Goal: Task Accomplishment & Management: Complete application form

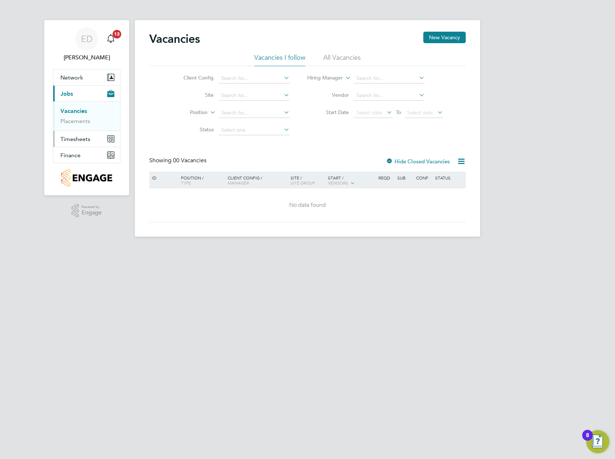
click at [108, 142] on button "Timesheets" at bounding box center [86, 139] width 67 height 16
click at [84, 128] on link "Timesheets" at bounding box center [75, 127] width 30 height 7
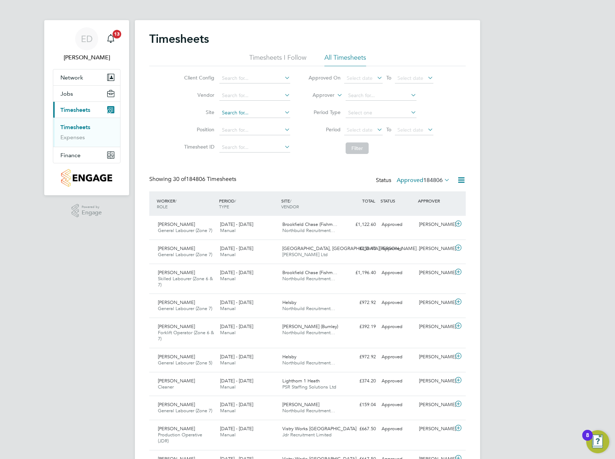
click at [239, 109] on input at bounding box center [254, 113] width 71 height 10
click at [263, 124] on li "Great H addon 1A" at bounding box center [255, 123] width 72 height 10
type input "Great Haddon 1A"
click at [363, 150] on button "Filter" at bounding box center [356, 148] width 23 height 12
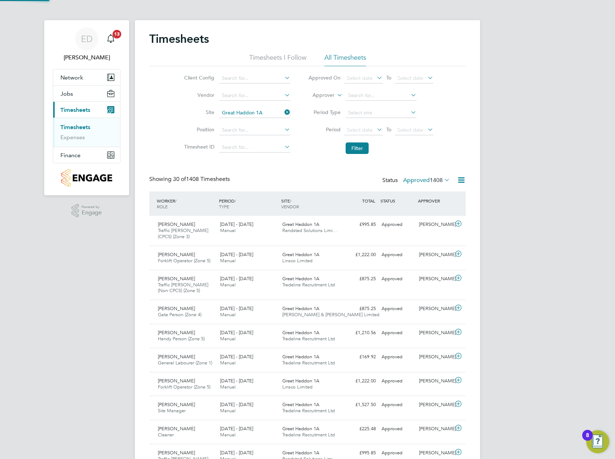
click at [437, 181] on span "1408" at bounding box center [436, 179] width 13 height 7
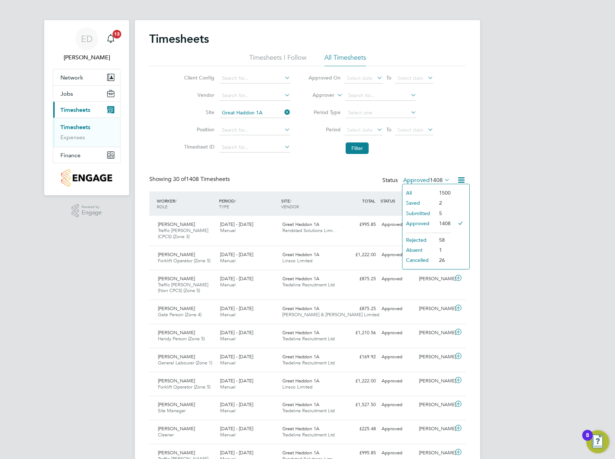
click at [424, 210] on li "Submitted" at bounding box center [418, 213] width 33 height 10
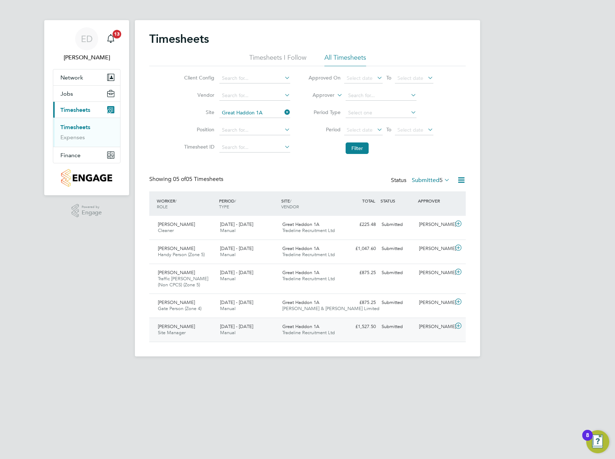
click at [461, 325] on icon at bounding box center [458, 326] width 9 height 6
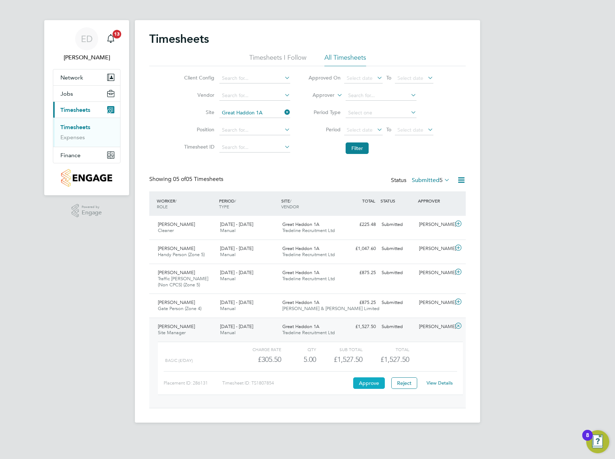
click at [374, 384] on button "Approve" at bounding box center [369, 383] width 32 height 12
click at [460, 303] on icon at bounding box center [458, 302] width 9 height 6
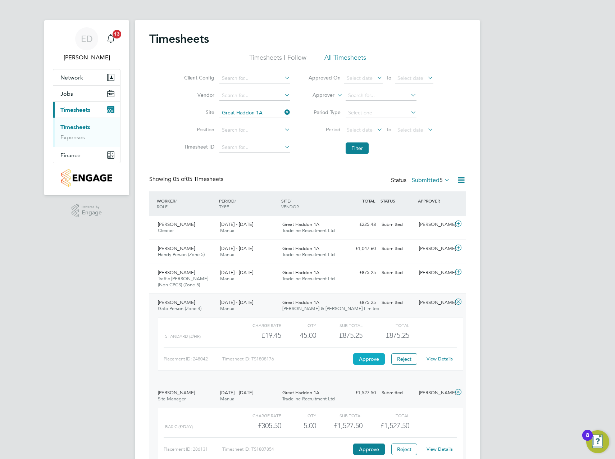
click at [367, 356] on button "Approve" at bounding box center [369, 359] width 32 height 12
click at [456, 275] on icon at bounding box center [458, 272] width 9 height 6
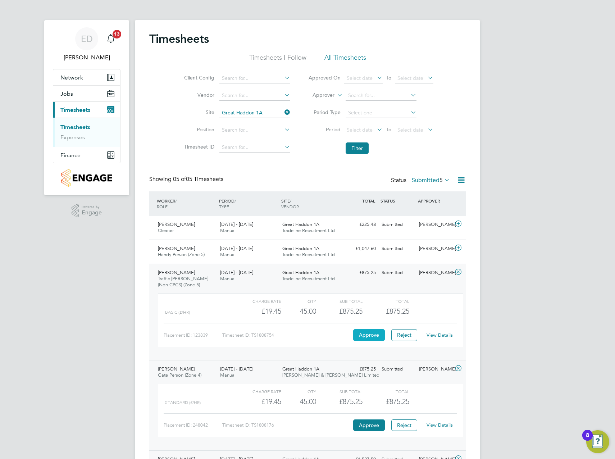
click at [370, 336] on button "Approve" at bounding box center [369, 335] width 32 height 12
click at [462, 245] on icon at bounding box center [458, 248] width 9 height 6
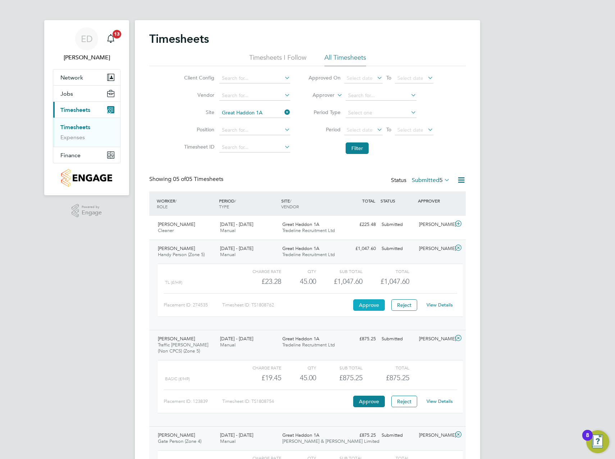
click at [378, 303] on button "Approve" at bounding box center [369, 305] width 32 height 12
click at [458, 223] on icon at bounding box center [458, 224] width 9 height 6
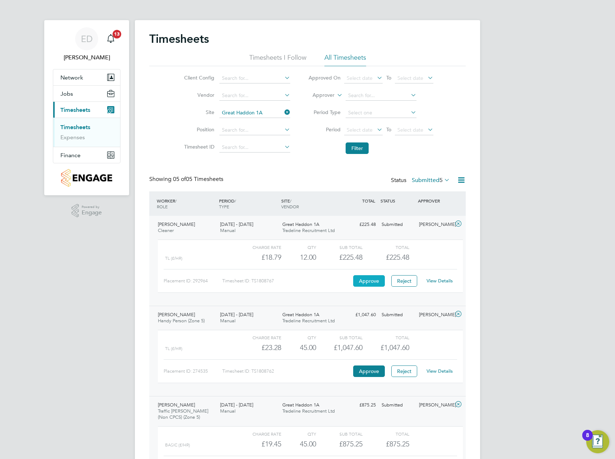
click at [374, 280] on button "Approve" at bounding box center [369, 281] width 32 height 12
click at [355, 142] on li "Filter" at bounding box center [370, 148] width 143 height 19
click at [357, 145] on button "Filter" at bounding box center [356, 148] width 23 height 12
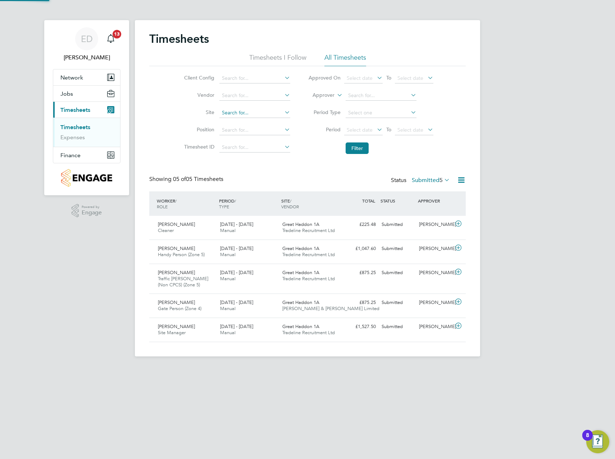
click at [265, 114] on input at bounding box center [254, 113] width 71 height 10
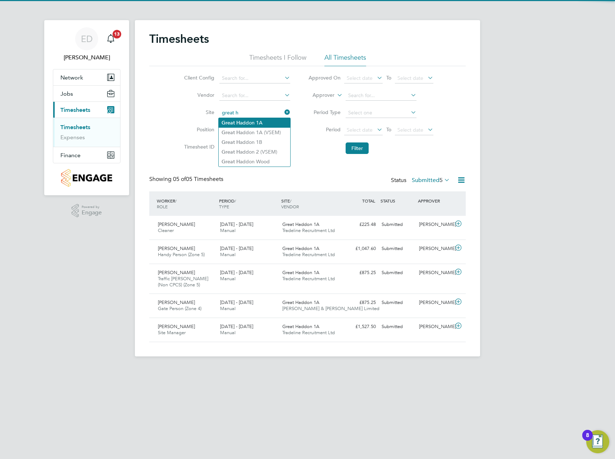
click at [261, 124] on li "Great H addon 1A" at bounding box center [255, 123] width 72 height 10
type input "Great Haddon 1A"
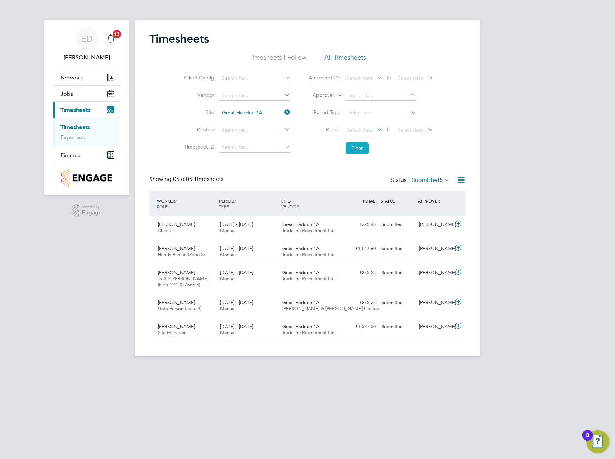
click at [356, 148] on button "Filter" at bounding box center [356, 148] width 23 height 12
click at [78, 125] on link "Timesheets" at bounding box center [75, 127] width 30 height 7
click at [79, 159] on button "Finance" at bounding box center [86, 155] width 67 height 16
click at [80, 111] on span "Timesheets" at bounding box center [75, 109] width 30 height 7
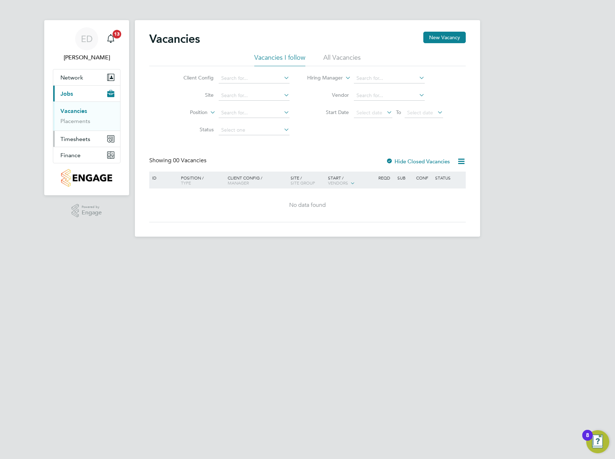
click at [73, 136] on span "Timesheets" at bounding box center [75, 139] width 30 height 7
click at [74, 129] on link "Timesheets" at bounding box center [75, 127] width 30 height 7
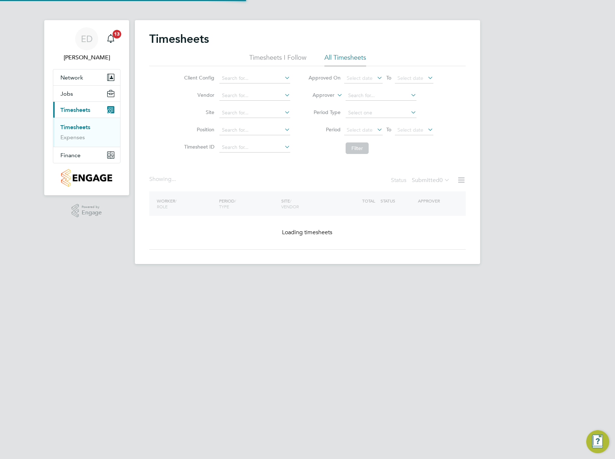
click at [263, 118] on li "Site" at bounding box center [236, 112] width 126 height 17
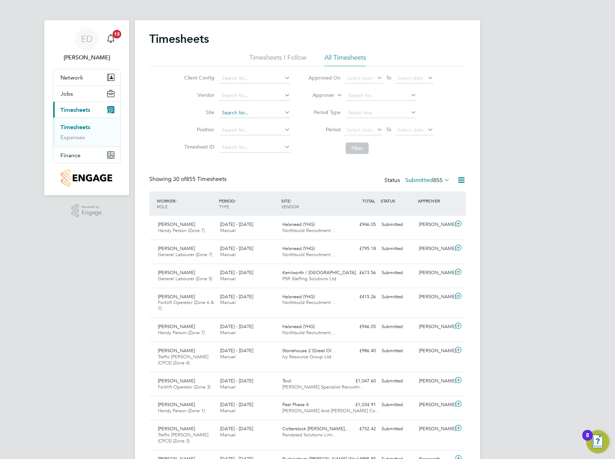
click at [263, 112] on input at bounding box center [254, 113] width 71 height 10
click at [264, 123] on li "Great H addon 1A" at bounding box center [255, 123] width 72 height 10
type input "Great Haddon 1A"
click at [360, 147] on button "Filter" at bounding box center [356, 148] width 23 height 12
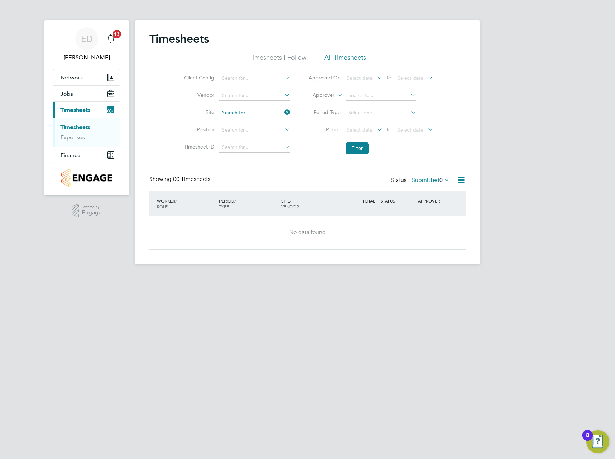
click at [266, 116] on input at bounding box center [254, 113] width 71 height 10
click at [261, 141] on li "Great H addon 1B" at bounding box center [255, 142] width 72 height 10
type input "Great Haddon 1B"
click at [347, 151] on button "Filter" at bounding box center [356, 148] width 23 height 12
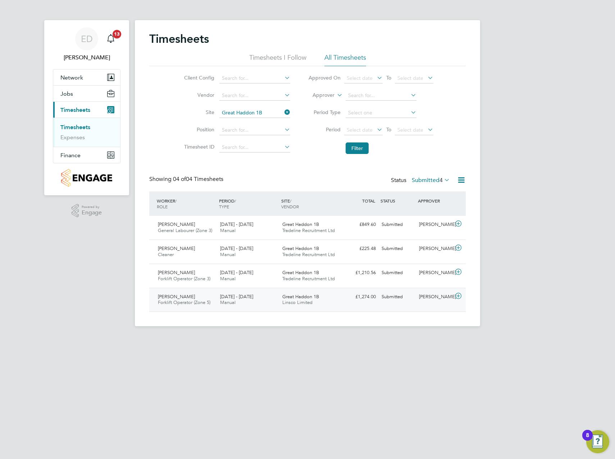
click at [459, 294] on icon at bounding box center [458, 296] width 9 height 6
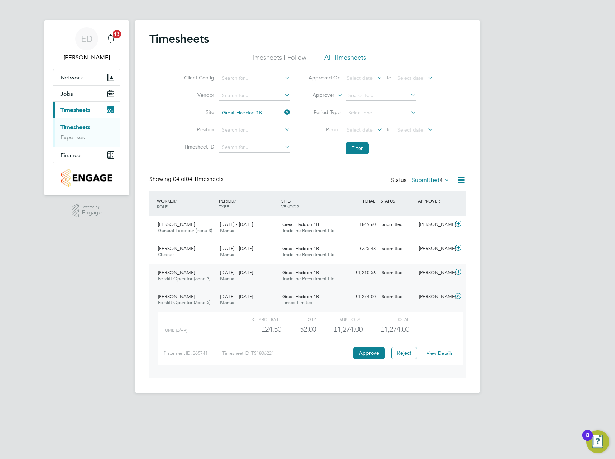
click at [459, 270] on icon at bounding box center [458, 272] width 9 height 6
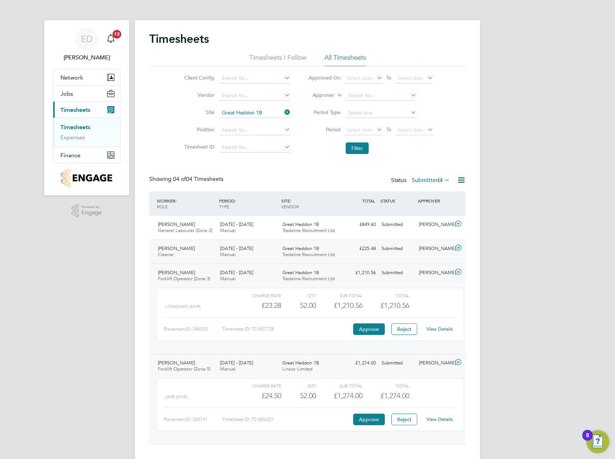
click at [461, 251] on icon at bounding box center [458, 248] width 9 height 6
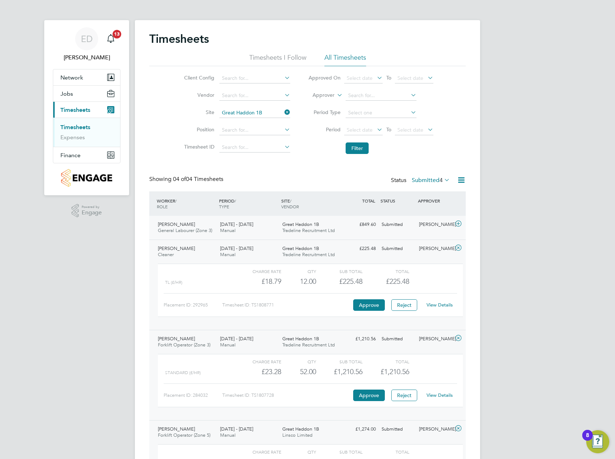
click at [458, 222] on icon at bounding box center [458, 224] width 9 height 6
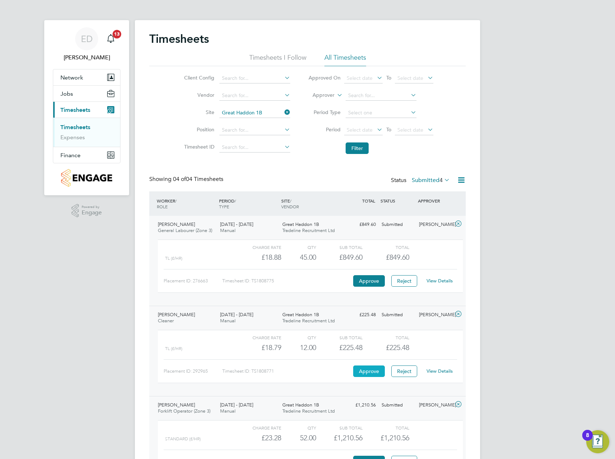
click at [377, 369] on button "Approve" at bounding box center [369, 371] width 32 height 12
click at [368, 280] on button "Approve" at bounding box center [369, 281] width 32 height 12
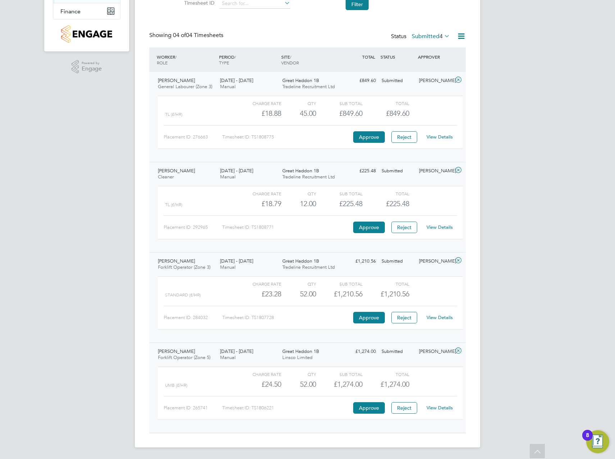
click at [440, 409] on link "View Details" at bounding box center [439, 407] width 26 height 6
click at [171, 264] on span "Forklift Operator (Zone 3)" at bounding box center [184, 267] width 52 height 6
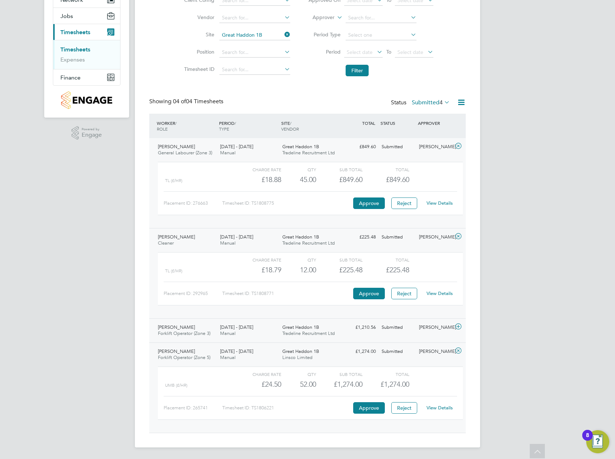
click at [462, 324] on icon at bounding box center [458, 327] width 9 height 6
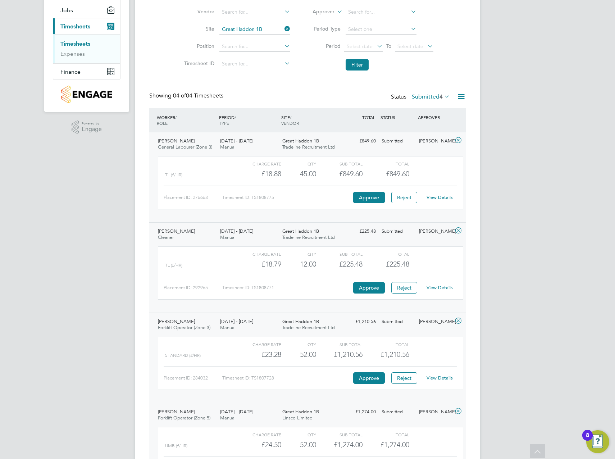
click at [436, 377] on link "View Details" at bounding box center [439, 378] width 26 height 6
click at [399, 381] on button "Reject" at bounding box center [404, 378] width 26 height 12
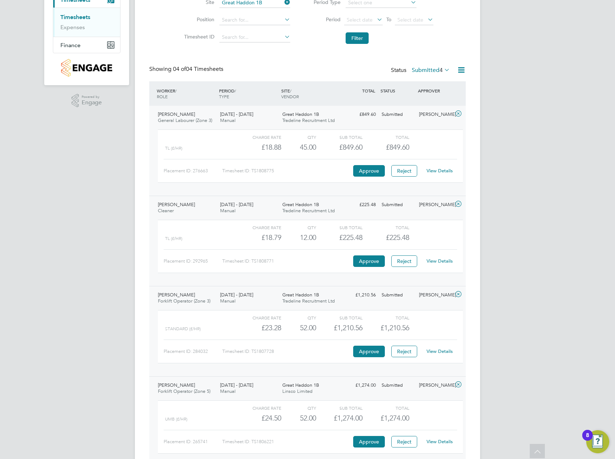
scroll to position [144, 0]
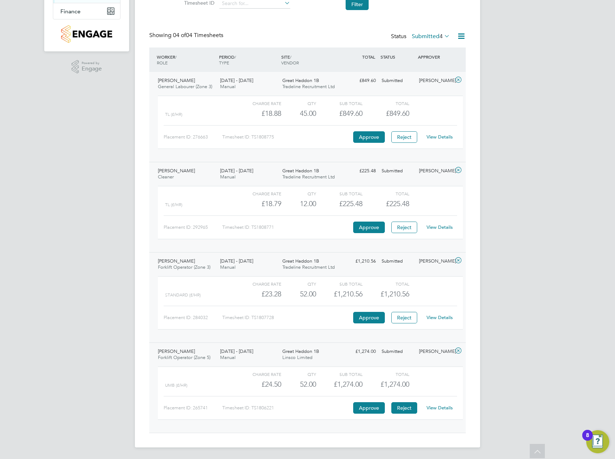
click at [397, 408] on button "Reject" at bounding box center [404, 408] width 26 height 12
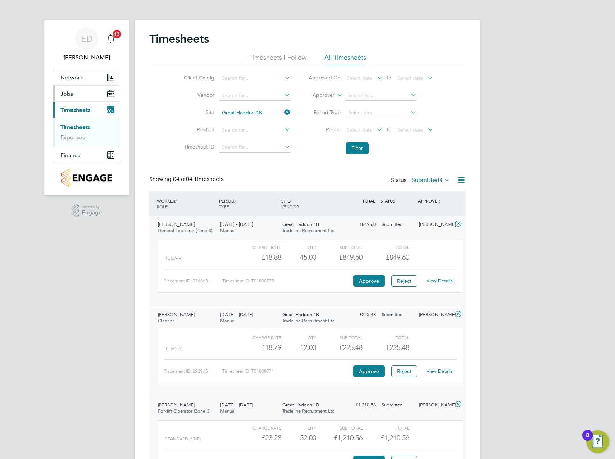
click at [78, 96] on button "Jobs" at bounding box center [86, 94] width 67 height 16
click at [76, 112] on link "Vacancies" at bounding box center [73, 110] width 26 height 7
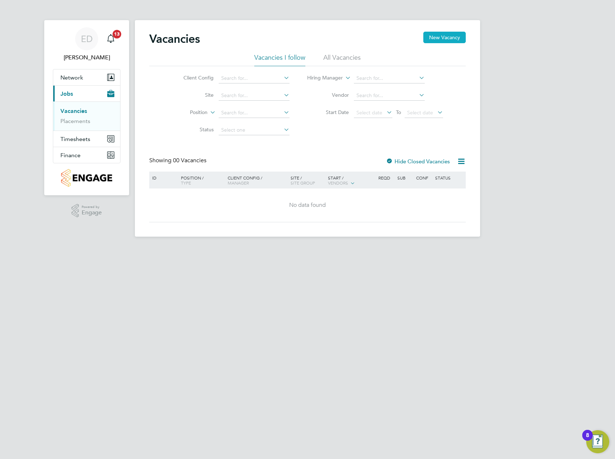
click at [449, 41] on button "New Vacancy" at bounding box center [444, 38] width 42 height 12
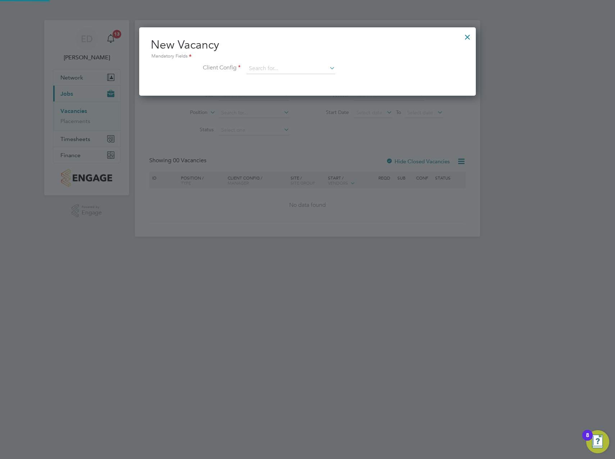
scroll to position [68, 337]
click at [288, 65] on input at bounding box center [290, 68] width 89 height 11
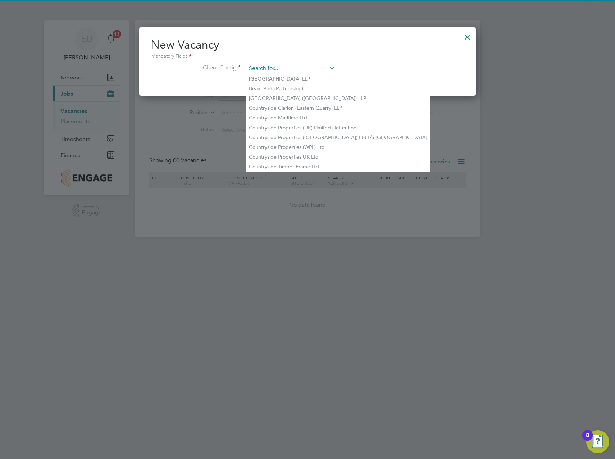
type input "g"
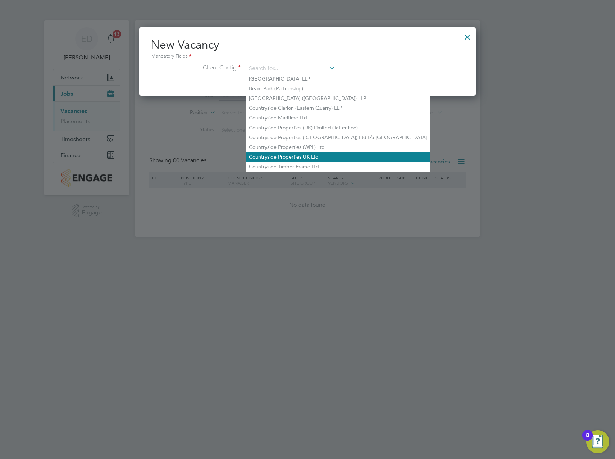
click at [317, 152] on li "Countryside Properties UK Ltd" at bounding box center [338, 157] width 184 height 10
type input "Countryside Properties UK Ltd"
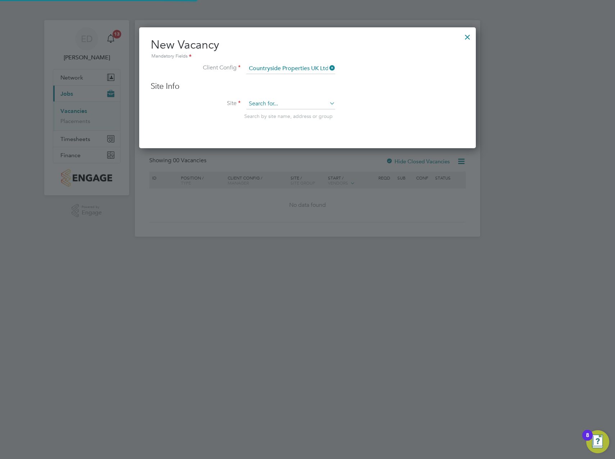
click at [304, 104] on input at bounding box center [290, 103] width 89 height 11
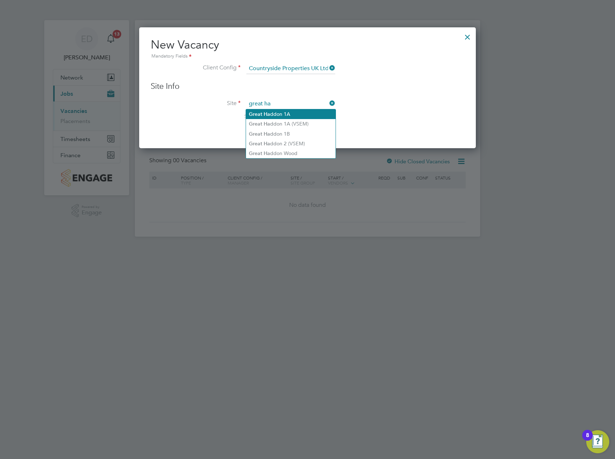
click at [297, 115] on li "Great Ha ddon 1A" at bounding box center [291, 114] width 90 height 10
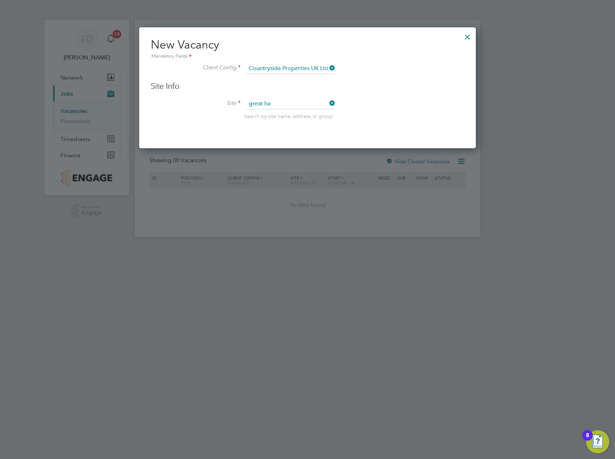
type input "Great Haddon 1A"
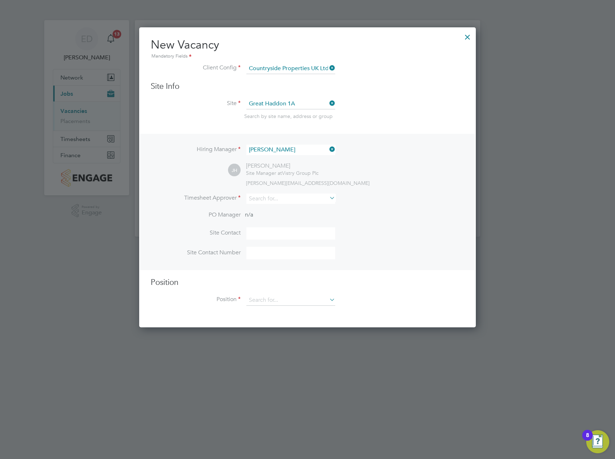
scroll to position [301, 337]
click at [299, 101] on input at bounding box center [290, 103] width 89 height 11
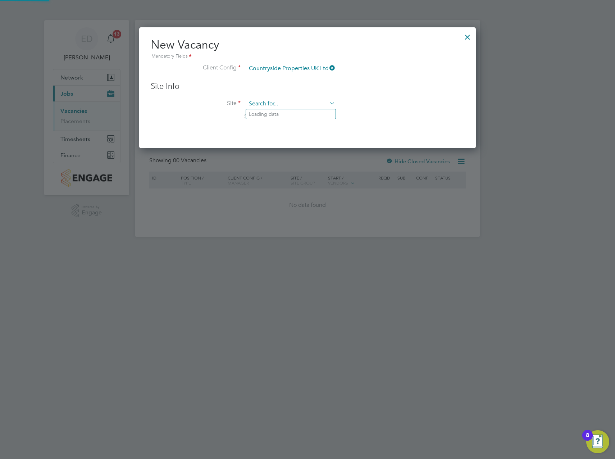
scroll to position [121, 337]
click at [302, 132] on li "Great H addon 1B" at bounding box center [291, 134] width 90 height 10
type input "Great Haddon 1B"
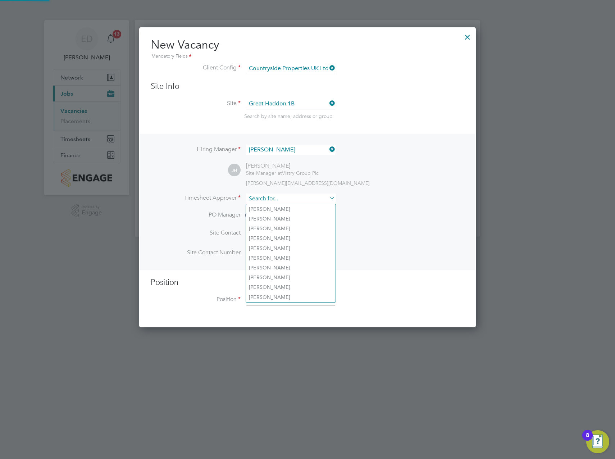
click at [265, 197] on input at bounding box center [290, 198] width 89 height 10
click at [281, 145] on input at bounding box center [290, 150] width 89 height 10
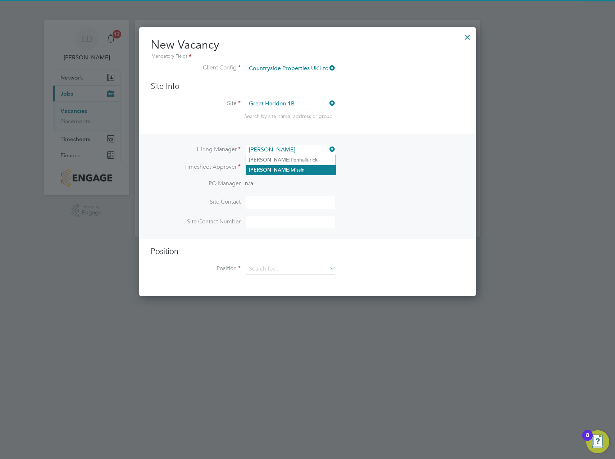
click at [285, 167] on li "Justin Missin" at bounding box center [291, 170] width 90 height 10
type input "Justin Missin"
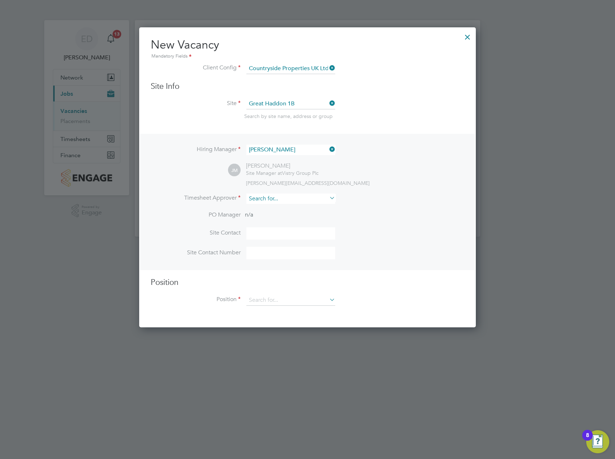
click at [269, 197] on input at bounding box center [290, 198] width 89 height 10
click at [288, 228] on li "Cal um Madden" at bounding box center [291, 229] width 90 height 10
type input "[PERSON_NAME]"
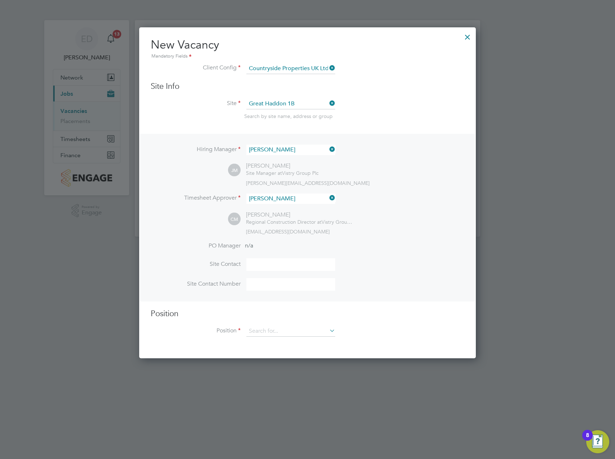
click at [274, 262] on input at bounding box center [290, 264] width 89 height 13
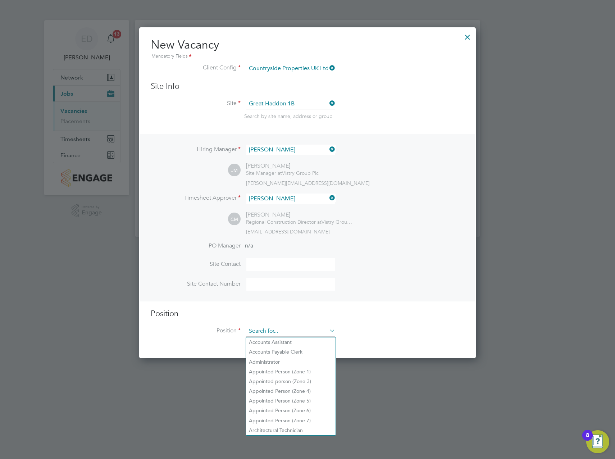
click at [278, 330] on input at bounding box center [290, 331] width 89 height 11
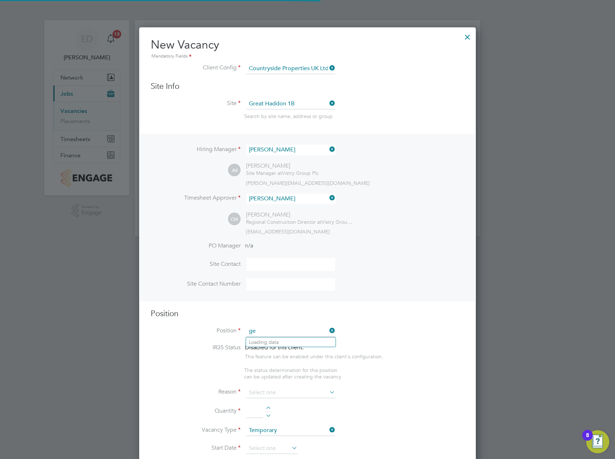
scroll to position [1036, 337]
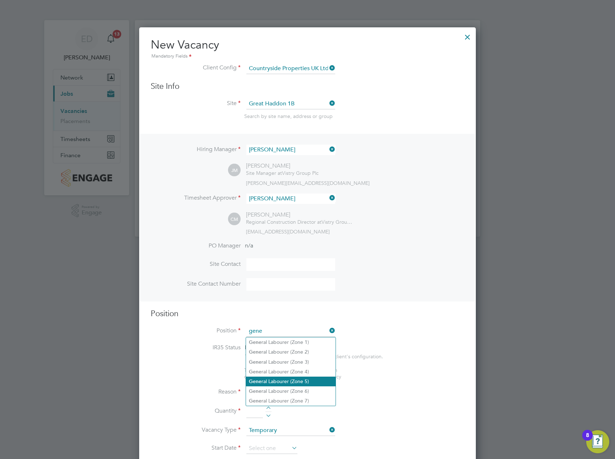
click at [291, 380] on li "Gene ral Labourer (Zone 5)" at bounding box center [291, 381] width 90 height 10
type input "General Labourer (Zone 5)"
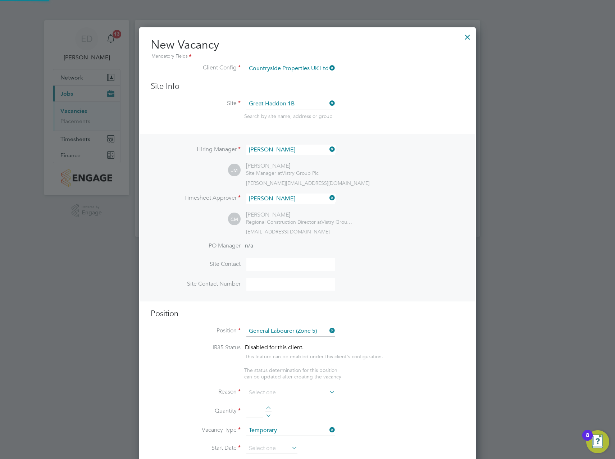
type textarea "- General labouring duties - Supporting the trades on site - Moving materials a…"
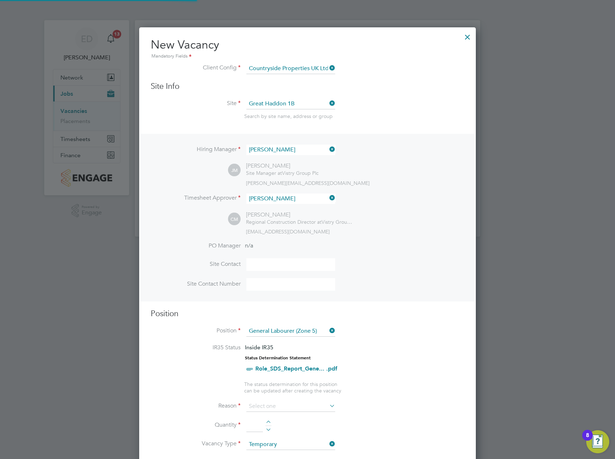
scroll to position [21, 38]
click at [267, 427] on div at bounding box center [268, 428] width 6 height 5
click at [269, 422] on div at bounding box center [268, 422] width 6 height 5
click at [268, 428] on div at bounding box center [268, 428] width 6 height 5
type input "1"
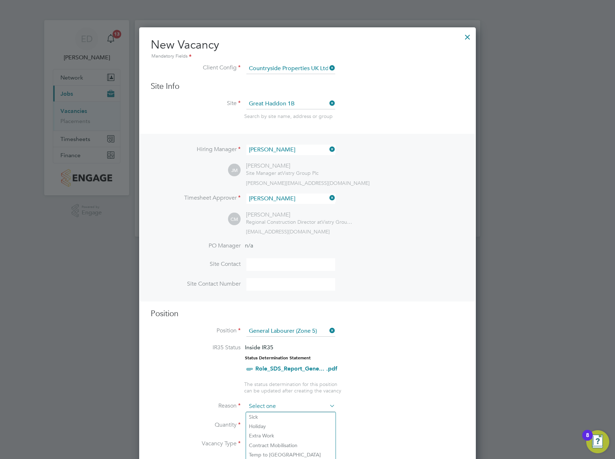
click at [277, 407] on input at bounding box center [290, 406] width 89 height 11
click at [272, 419] on li "Sick" at bounding box center [291, 416] width 90 height 9
type input "Sick"
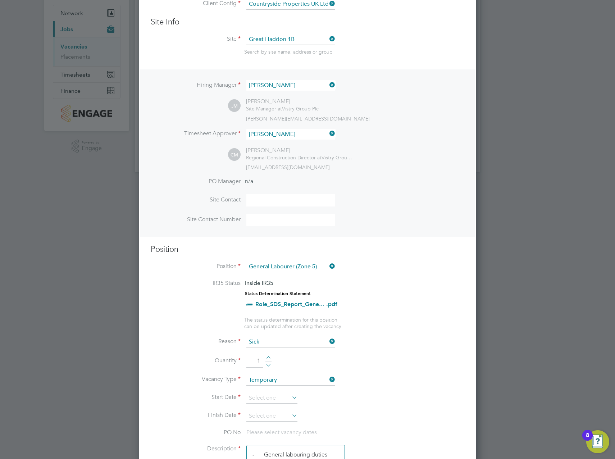
scroll to position [72, 0]
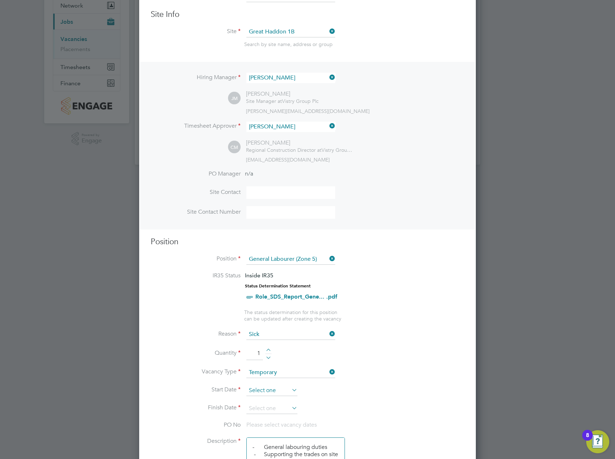
click at [280, 393] on input at bounding box center [271, 390] width 51 height 11
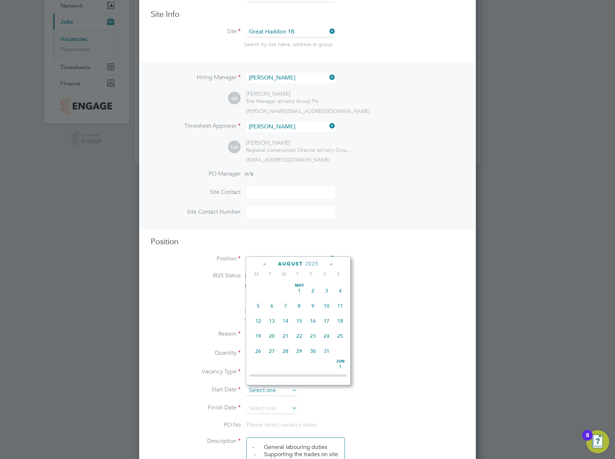
scroll to position [280, 0]
click at [270, 318] on span "26" at bounding box center [272, 314] width 14 height 14
type input "26 Aug 2025"
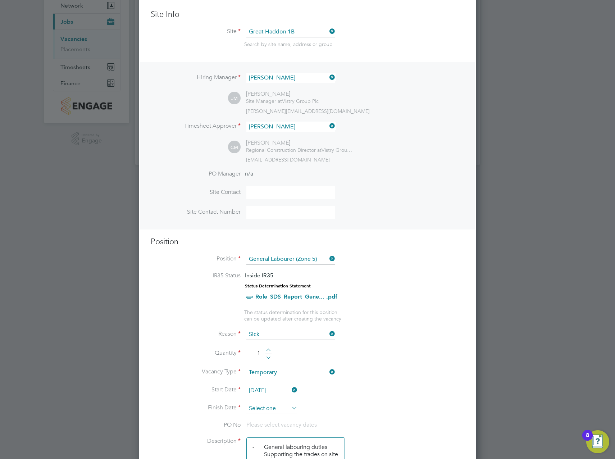
click at [280, 407] on input at bounding box center [271, 408] width 51 height 11
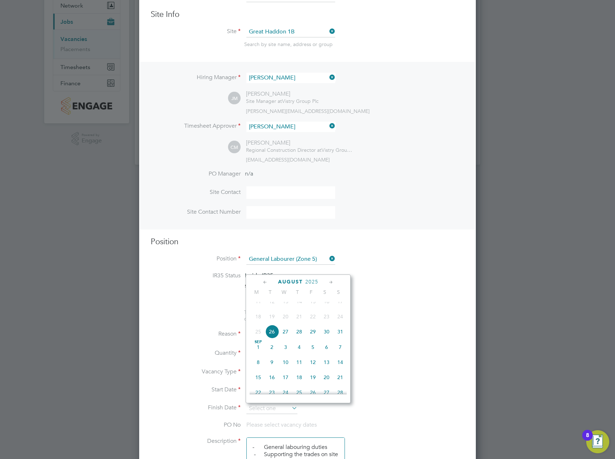
click at [314, 338] on span "29" at bounding box center [313, 332] width 14 height 14
type input "29 Aug 2025"
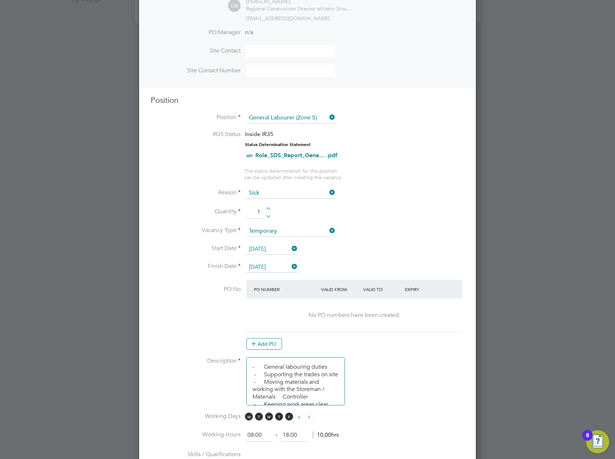
scroll to position [216, 0]
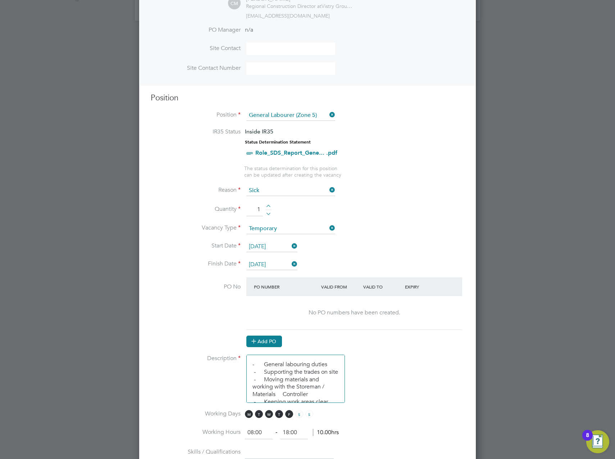
click at [261, 342] on button "Add PO" at bounding box center [264, 341] width 36 height 12
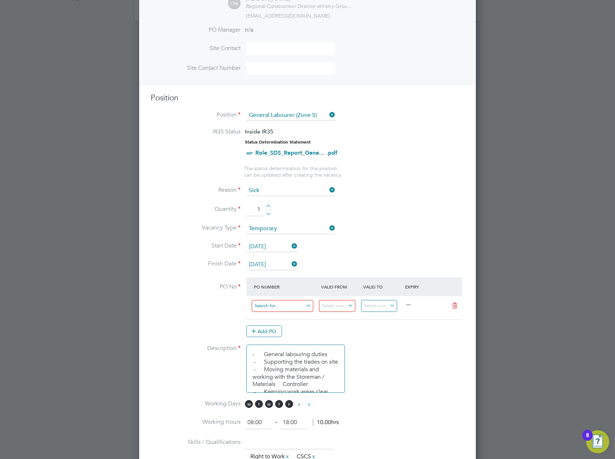
click at [277, 308] on input at bounding box center [282, 306] width 61 height 12
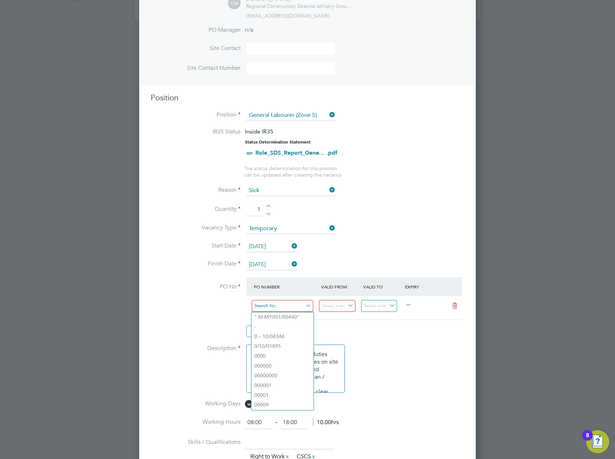
type input "M"
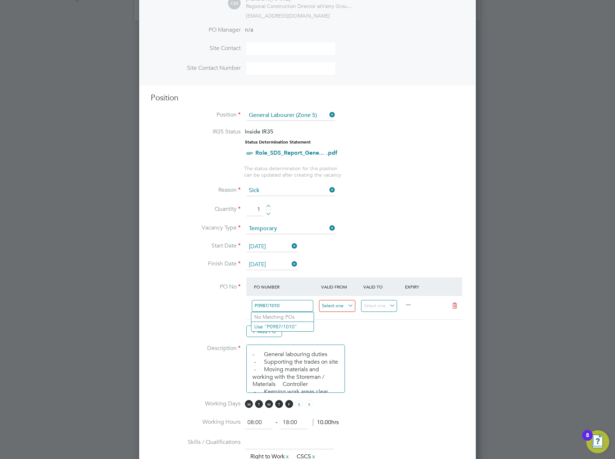
type input "P0987/1010"
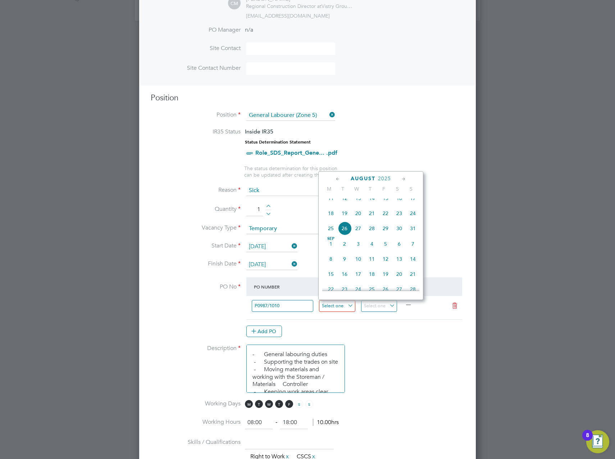
click at [342, 305] on input at bounding box center [337, 306] width 36 height 12
click at [343, 235] on span "26" at bounding box center [345, 228] width 14 height 14
type input "26 Aug 2025"
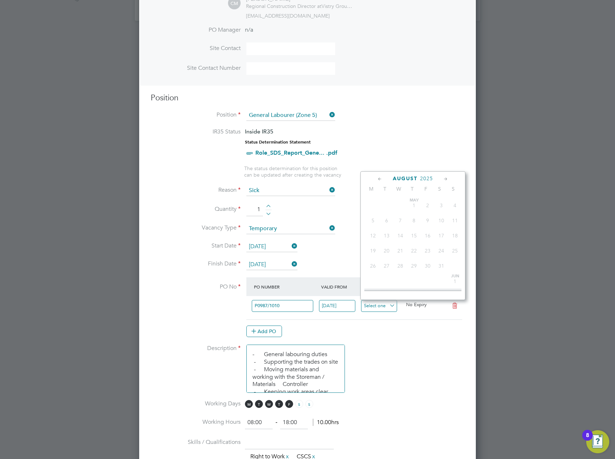
click at [380, 306] on input at bounding box center [379, 306] width 36 height 12
click at [429, 235] on span "29" at bounding box center [428, 228] width 14 height 14
type input "29 Aug 2025"
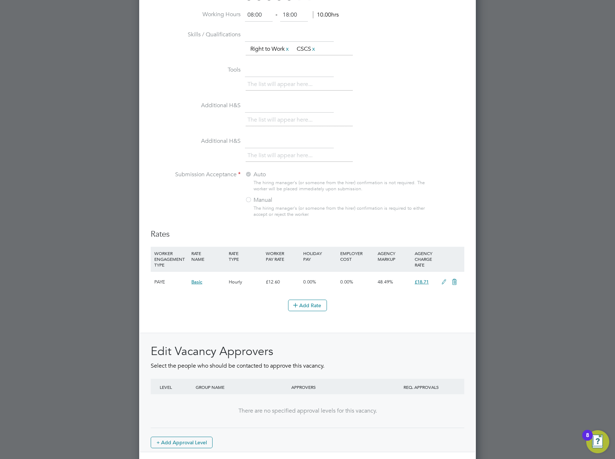
scroll to position [657, 0]
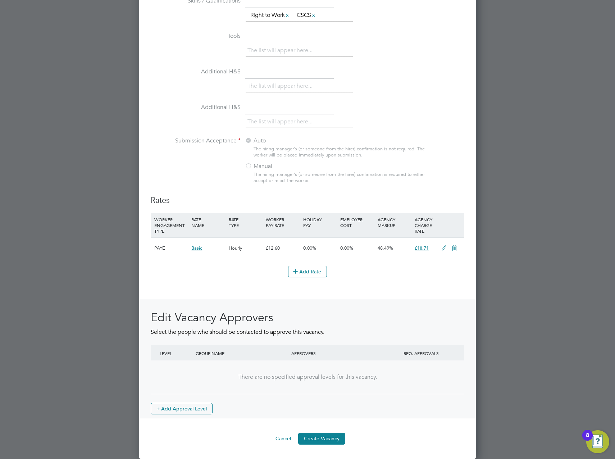
click at [317, 436] on button "Create Vacancy" at bounding box center [321, 438] width 47 height 12
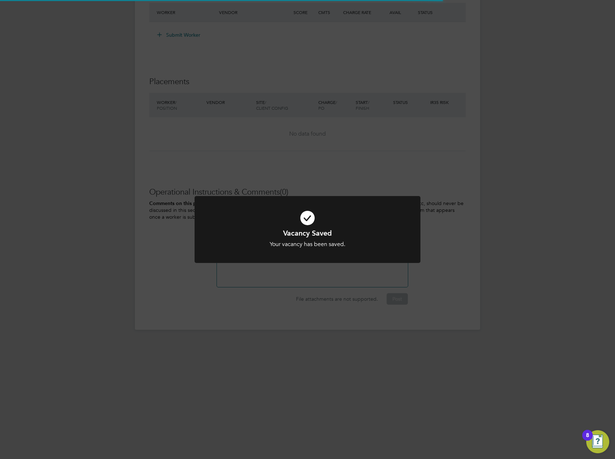
scroll to position [12, 155]
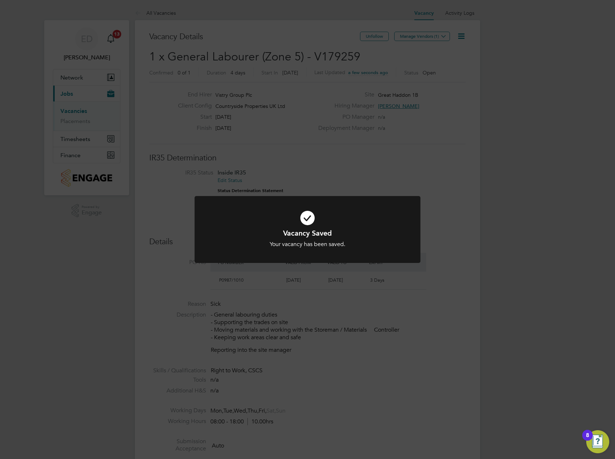
click at [473, 46] on div "Vacancy Saved Your vacancy has been saved. Cancel Okay" at bounding box center [307, 229] width 615 height 459
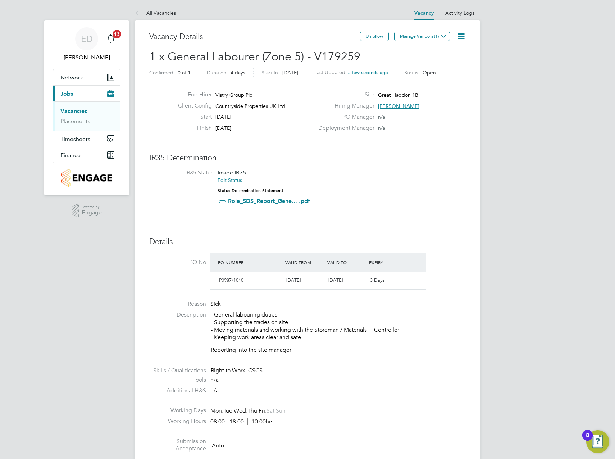
click at [462, 38] on icon at bounding box center [461, 36] width 9 height 9
click at [413, 36] on button "Manage Vendors (1)" at bounding box center [422, 36] width 56 height 9
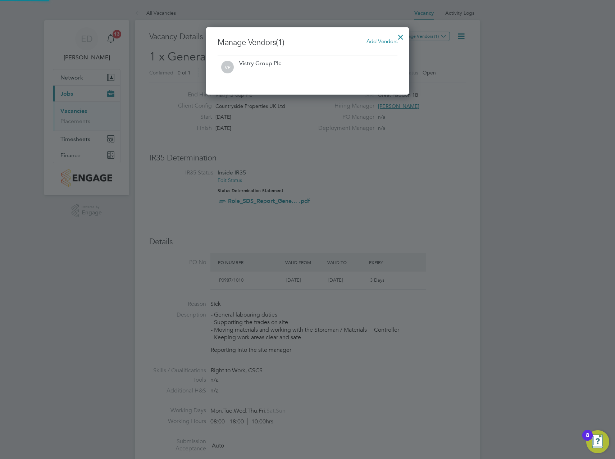
scroll to position [67, 203]
click at [493, 44] on div at bounding box center [307, 229] width 615 height 459
drag, startPoint x: 396, startPoint y: 37, endPoint x: 410, endPoint y: 37, distance: 14.0
click at [397, 37] on div at bounding box center [400, 35] width 13 height 13
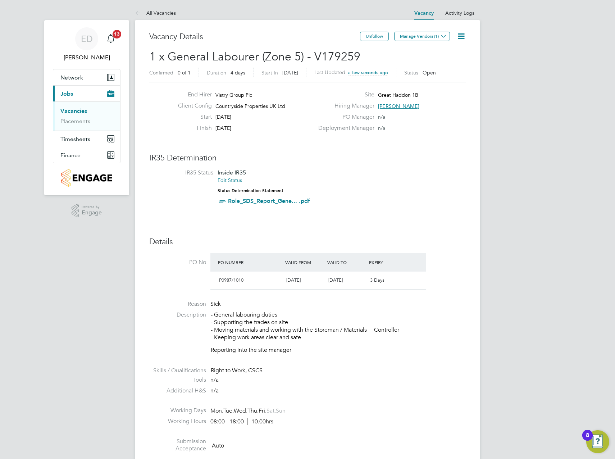
click at [457, 37] on icon at bounding box center [461, 36] width 9 height 9
click at [448, 54] on li "Edit Vacancy e" at bounding box center [444, 53] width 42 height 10
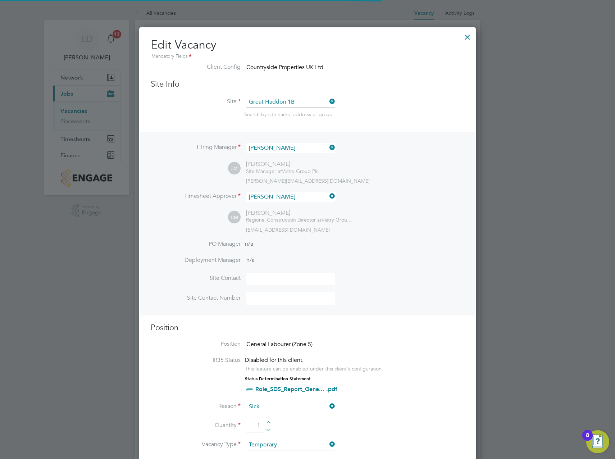
scroll to position [21, 38]
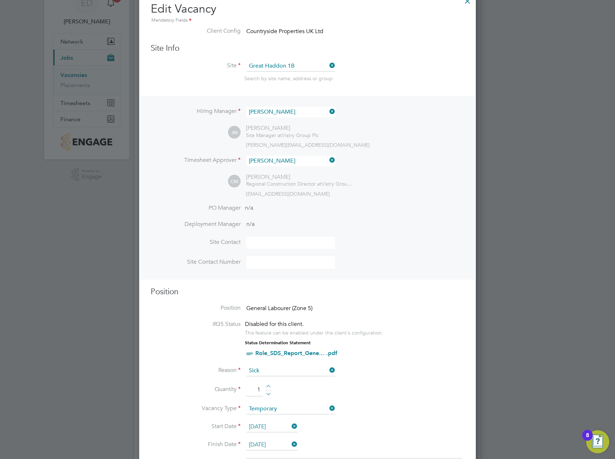
click at [528, 169] on div at bounding box center [307, 229] width 615 height 459
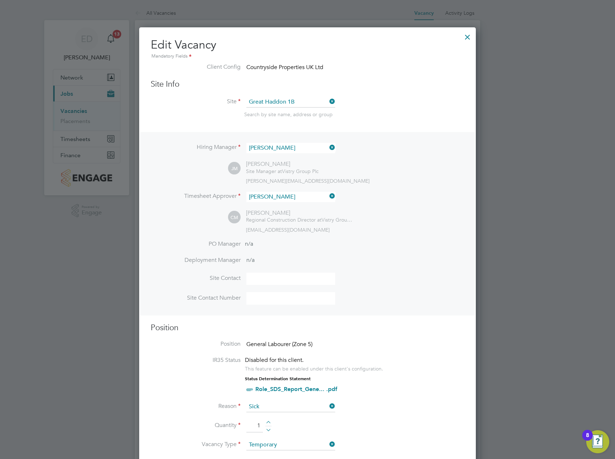
click at [467, 38] on div at bounding box center [467, 35] width 13 height 13
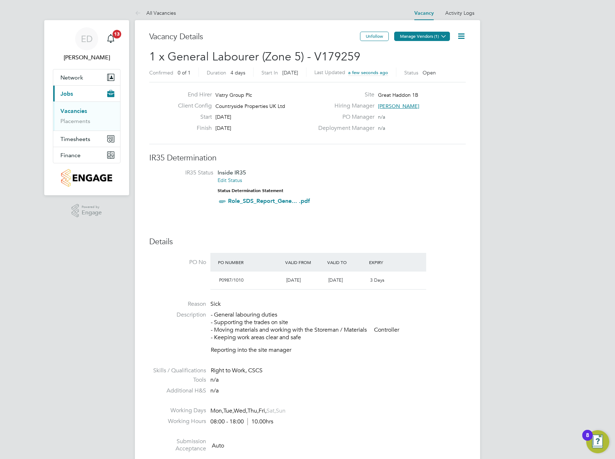
click at [430, 38] on button "Manage Vendors (1)" at bounding box center [422, 36] width 56 height 9
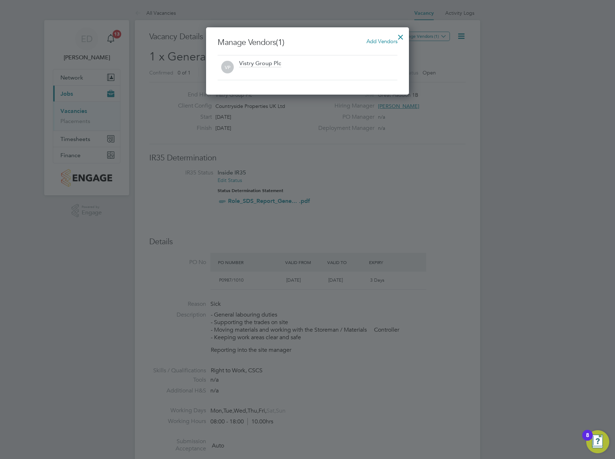
click at [390, 42] on span "Add Vendors" at bounding box center [381, 41] width 31 height 7
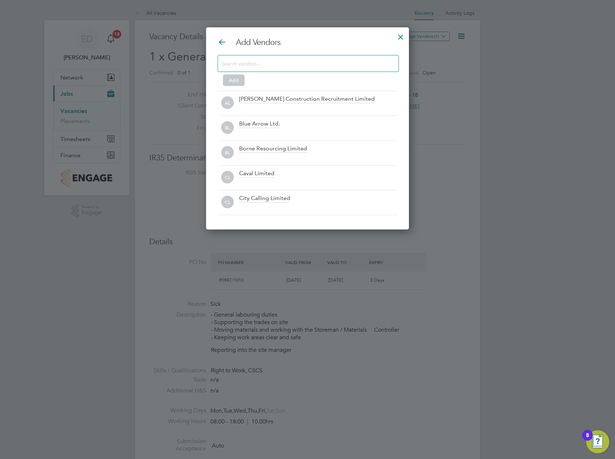
drag, startPoint x: 326, startPoint y: 64, endPoint x: 330, endPoint y: 62, distance: 4.5
click at [326, 64] on input at bounding box center [302, 63] width 162 height 9
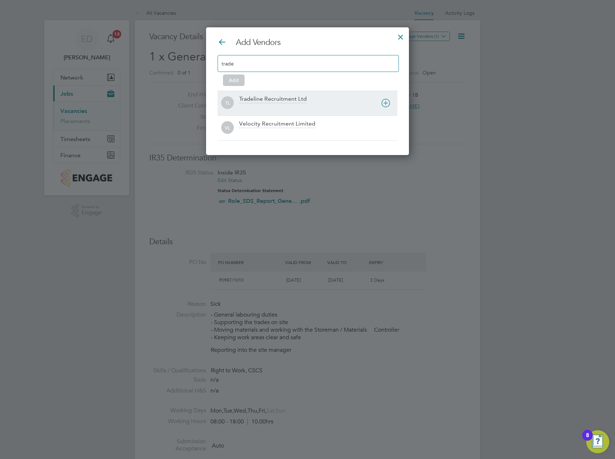
type input "trade"
click at [288, 98] on div "Tradeline Recruitment Ltd" at bounding box center [273, 99] width 68 height 8
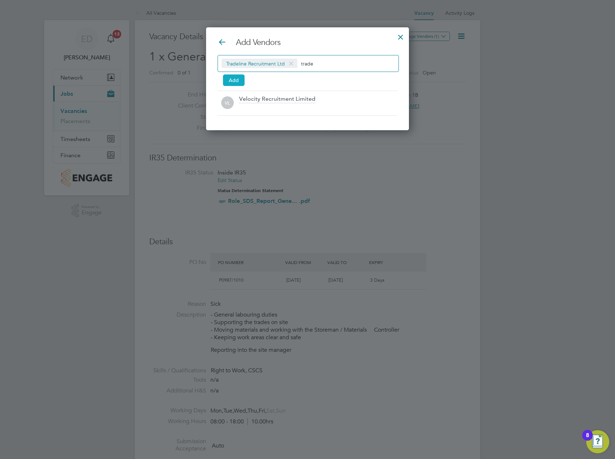
click at [238, 79] on button "Add" at bounding box center [234, 80] width 22 height 12
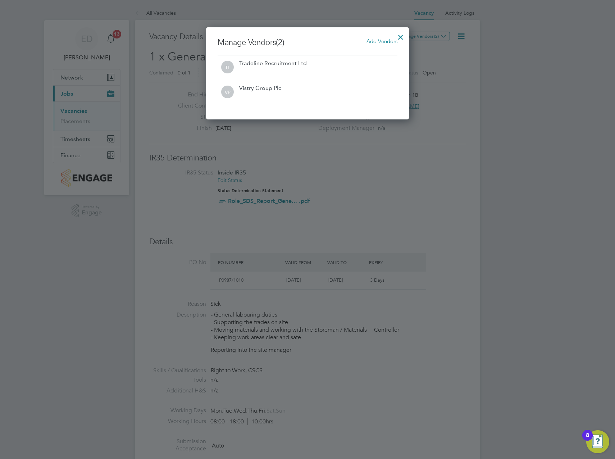
click at [403, 35] on div at bounding box center [400, 35] width 13 height 13
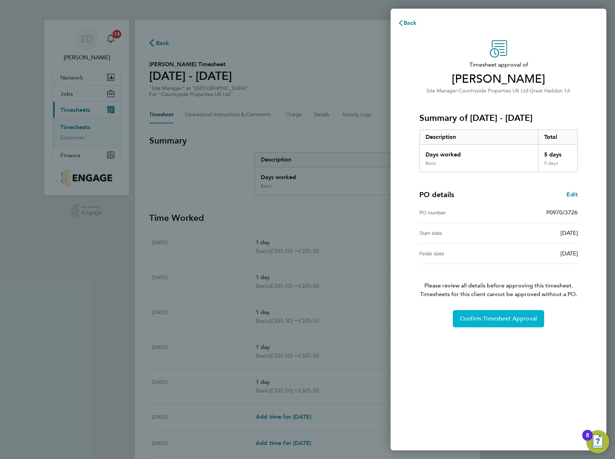
click at [500, 317] on span "Confirm Timesheet Approval" at bounding box center [498, 318] width 77 height 7
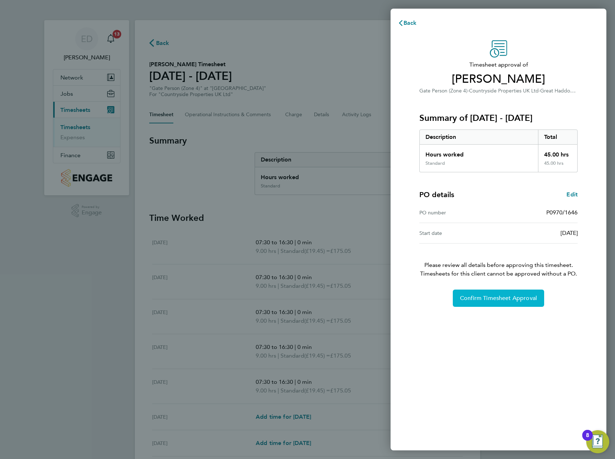
click at [514, 297] on span "Confirm Timesheet Approval" at bounding box center [498, 297] width 77 height 7
click at [498, 296] on span "Confirm Timesheet Approval" at bounding box center [498, 297] width 77 height 7
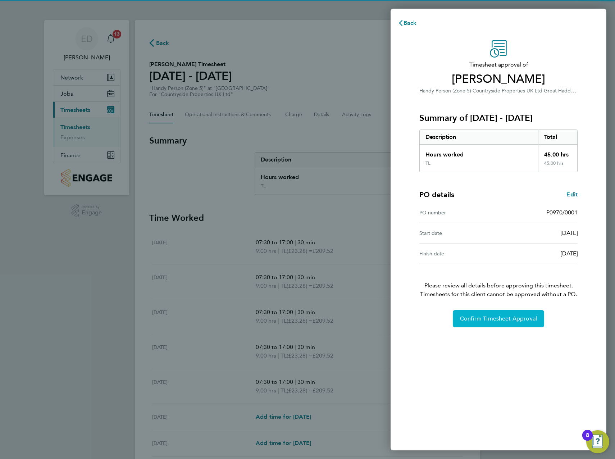
click at [520, 317] on span "Confirm Timesheet Approval" at bounding box center [498, 318] width 77 height 7
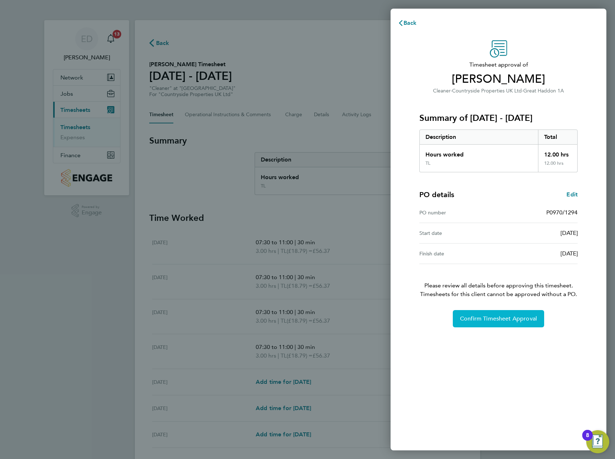
click at [485, 313] on button "Confirm Timesheet Approval" at bounding box center [498, 318] width 91 height 17
click at [525, 312] on button "Confirm Timesheet Approval" at bounding box center [498, 318] width 91 height 17
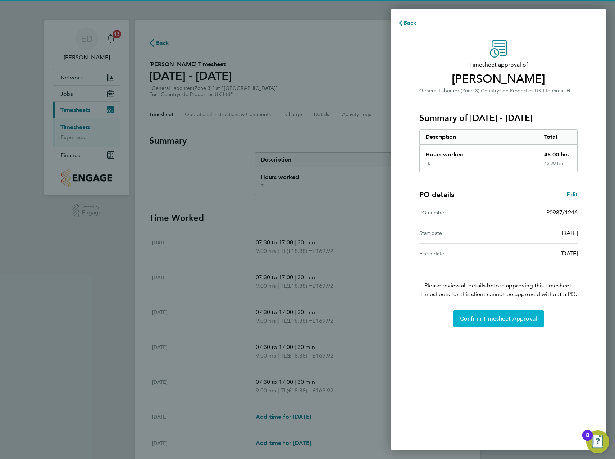
click at [480, 310] on button "Confirm Timesheet Approval" at bounding box center [498, 318] width 91 height 17
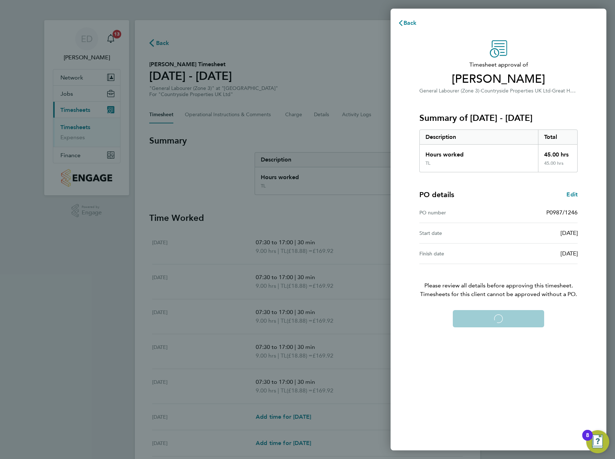
click at [483, 320] on div "Confirm Timesheet Approval Loading" at bounding box center [497, 318] width 175 height 17
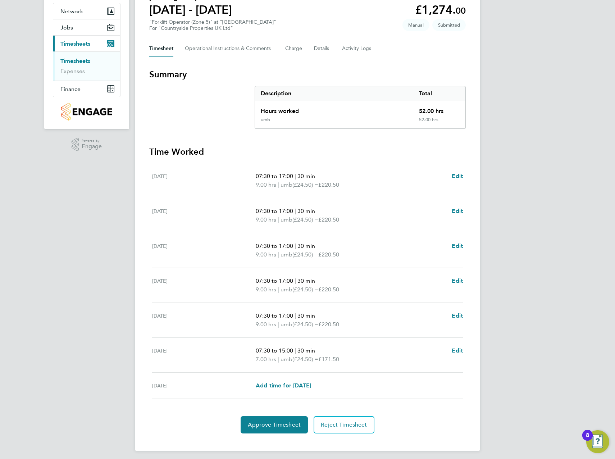
scroll to position [69, 0]
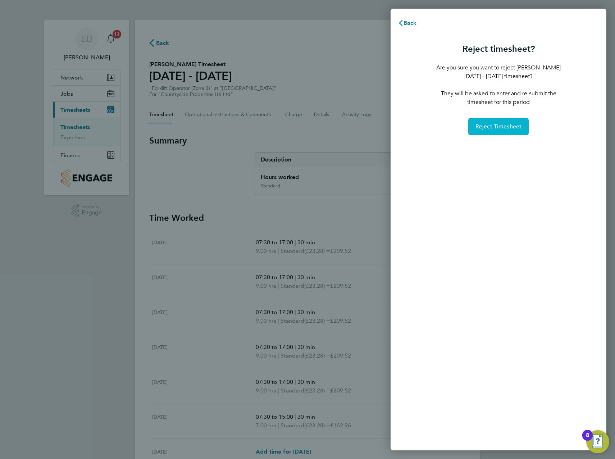
click at [508, 130] on span "Reject Timesheet" at bounding box center [498, 126] width 46 height 7
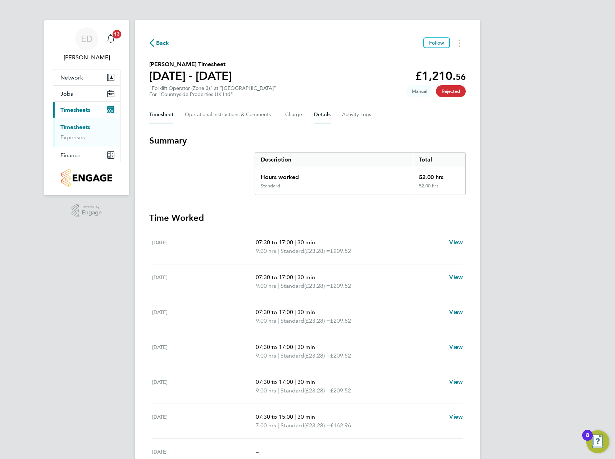
click at [320, 116] on button "Details" at bounding box center [322, 114] width 17 height 17
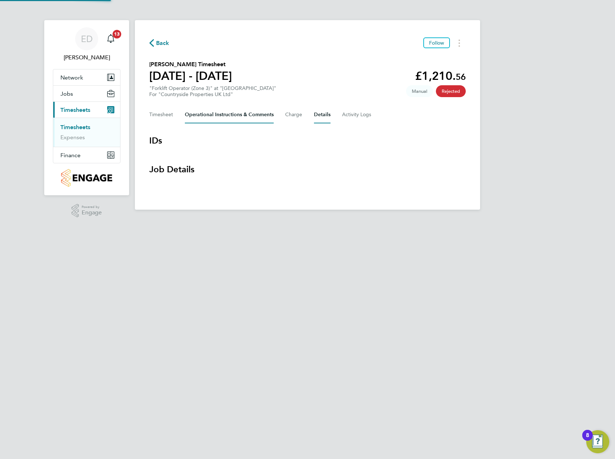
click at [214, 117] on Comments-tab "Operational Instructions & Comments" at bounding box center [229, 114] width 89 height 17
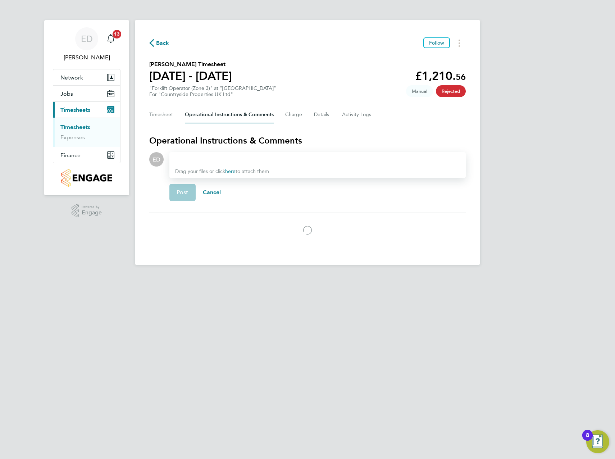
click at [267, 160] on div at bounding box center [317, 159] width 285 height 9
click at [179, 193] on span "Post" at bounding box center [182, 192] width 12 height 7
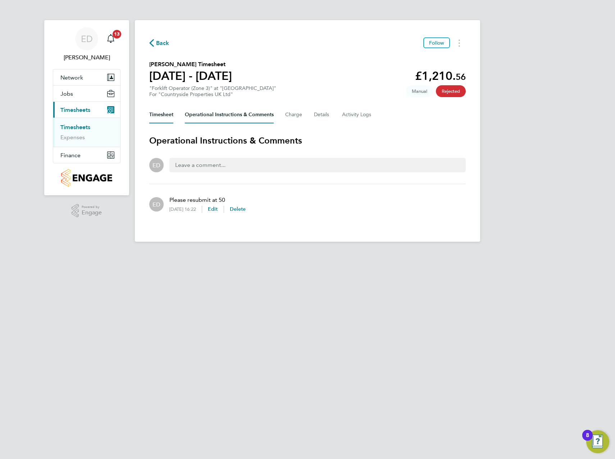
click at [169, 113] on button "Timesheet" at bounding box center [161, 114] width 24 height 17
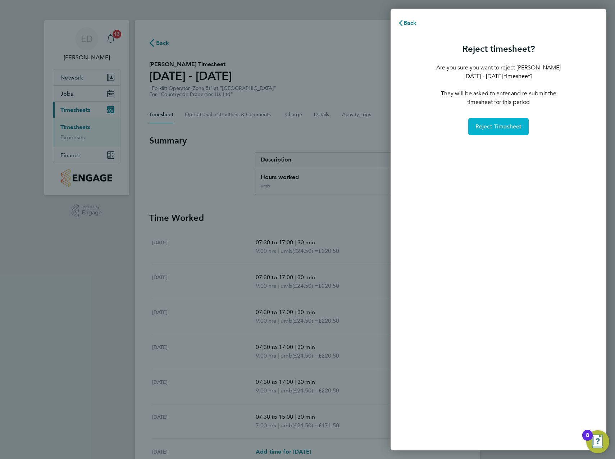
click at [491, 130] on span "Reject Timesheet" at bounding box center [498, 126] width 46 height 7
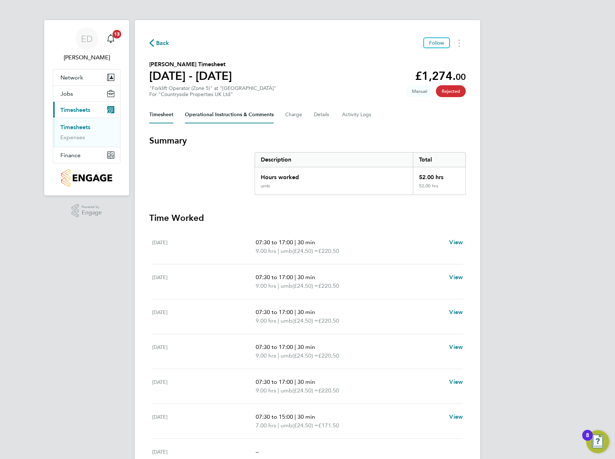
click at [246, 113] on Comments-tab "Operational Instructions & Comments" at bounding box center [229, 114] width 89 height 17
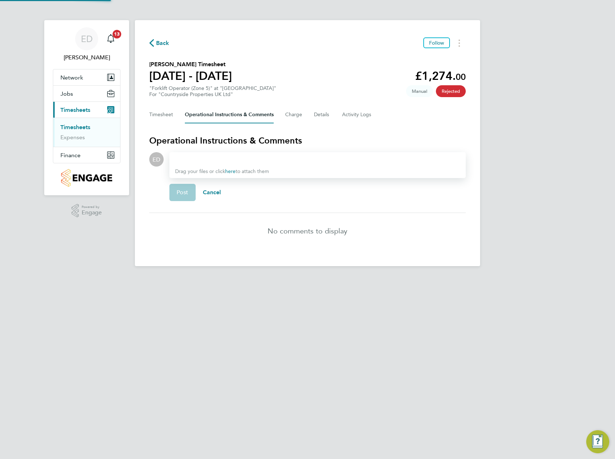
click at [256, 164] on div "Drag your files or click here to attach them" at bounding box center [317, 165] width 296 height 26
click at [286, 157] on div at bounding box center [317, 159] width 285 height 9
click at [192, 189] on button "Post" at bounding box center [182, 192] width 26 height 17
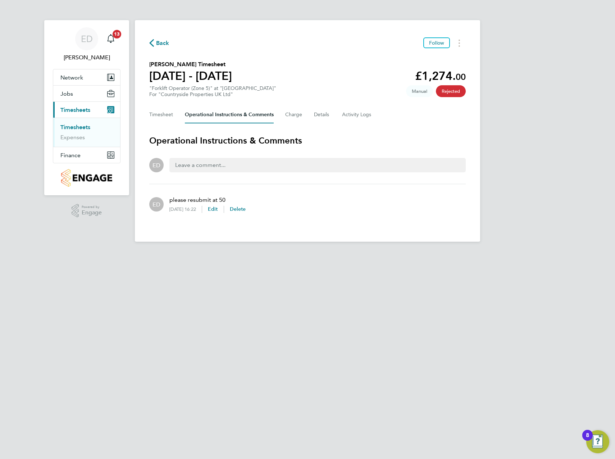
click at [155, 42] on span "Back" at bounding box center [159, 42] width 20 height 7
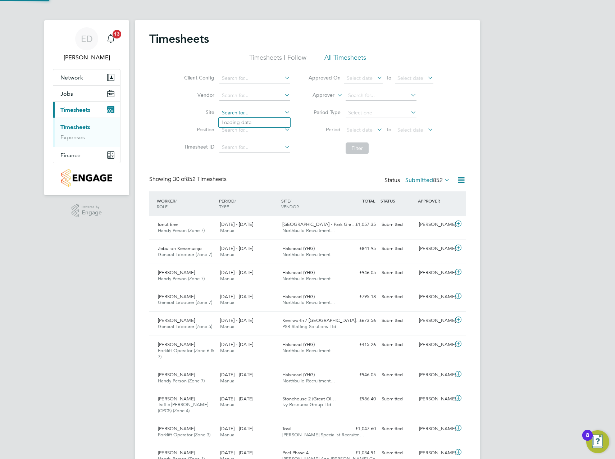
click at [244, 111] on input at bounding box center [254, 113] width 71 height 10
click at [269, 139] on li "Great H addon 1B" at bounding box center [255, 142] width 72 height 10
type input "Great Haddon 1B"
click at [361, 149] on button "Filter" at bounding box center [356, 148] width 23 height 12
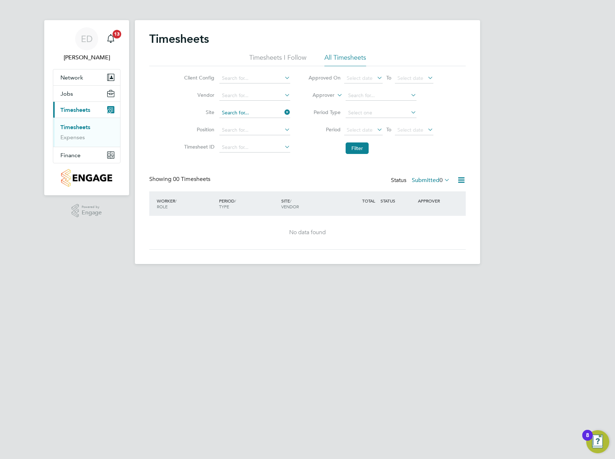
click at [240, 113] on input at bounding box center [254, 113] width 71 height 10
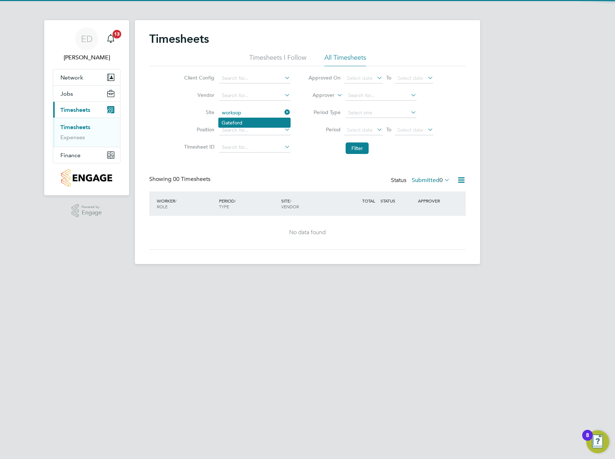
click at [242, 123] on li "Gateford" at bounding box center [255, 122] width 72 height 9
type input "Gateford"
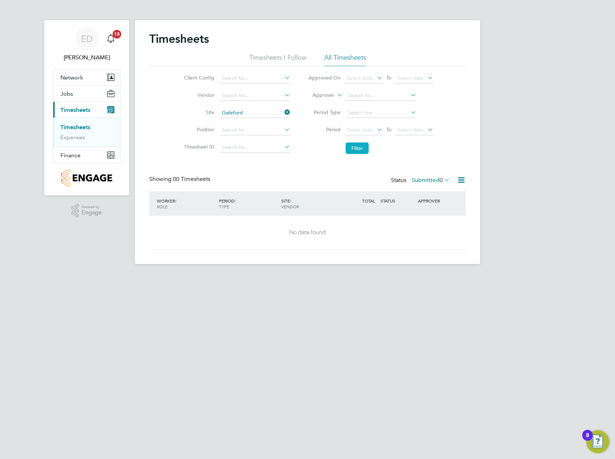
click at [361, 147] on button "Filter" at bounding box center [356, 148] width 23 height 12
click at [441, 178] on span "0" at bounding box center [440, 179] width 3 height 7
click at [486, 155] on div "ED [PERSON_NAME] Notifications 13 Applications: Network Team Members Sites Work…" at bounding box center [307, 137] width 615 height 275
click at [249, 112] on input at bounding box center [254, 113] width 71 height 10
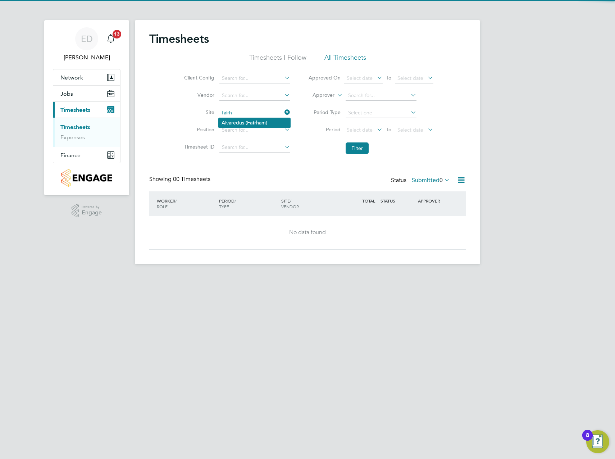
click at [248, 124] on b "Fairh" at bounding box center [253, 123] width 12 height 6
type input "Alvaredus ([GEOGRAPHIC_DATA])"
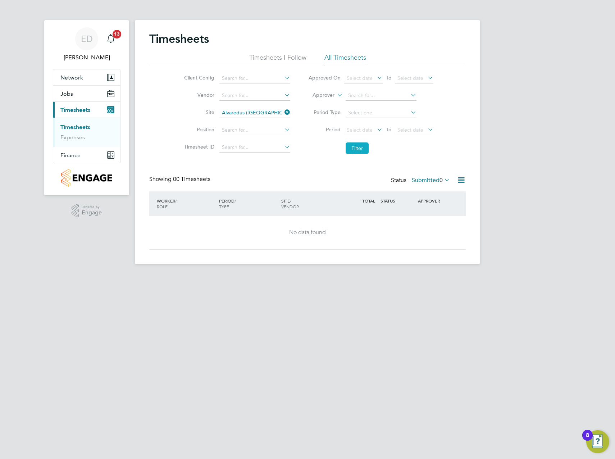
click at [359, 145] on button "Filter" at bounding box center [356, 148] width 23 height 12
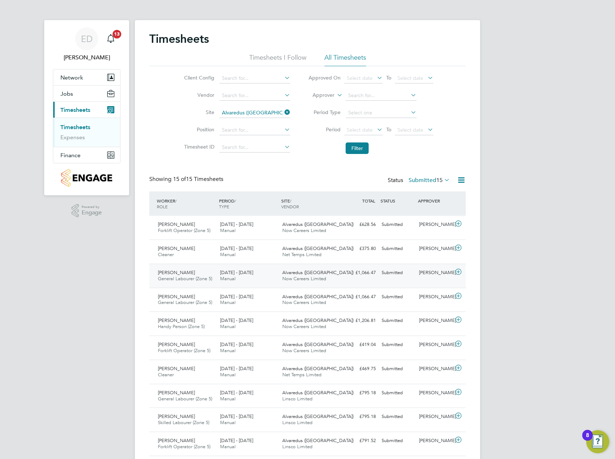
click at [459, 270] on icon at bounding box center [458, 272] width 9 height 6
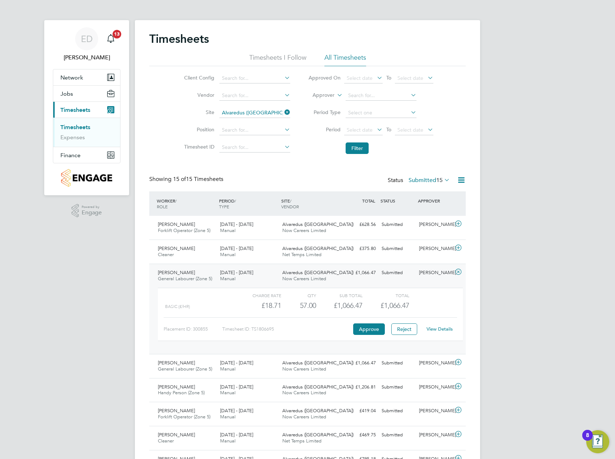
click at [460, 271] on icon at bounding box center [458, 272] width 9 height 6
